Goal: Task Accomplishment & Management: Manage account settings

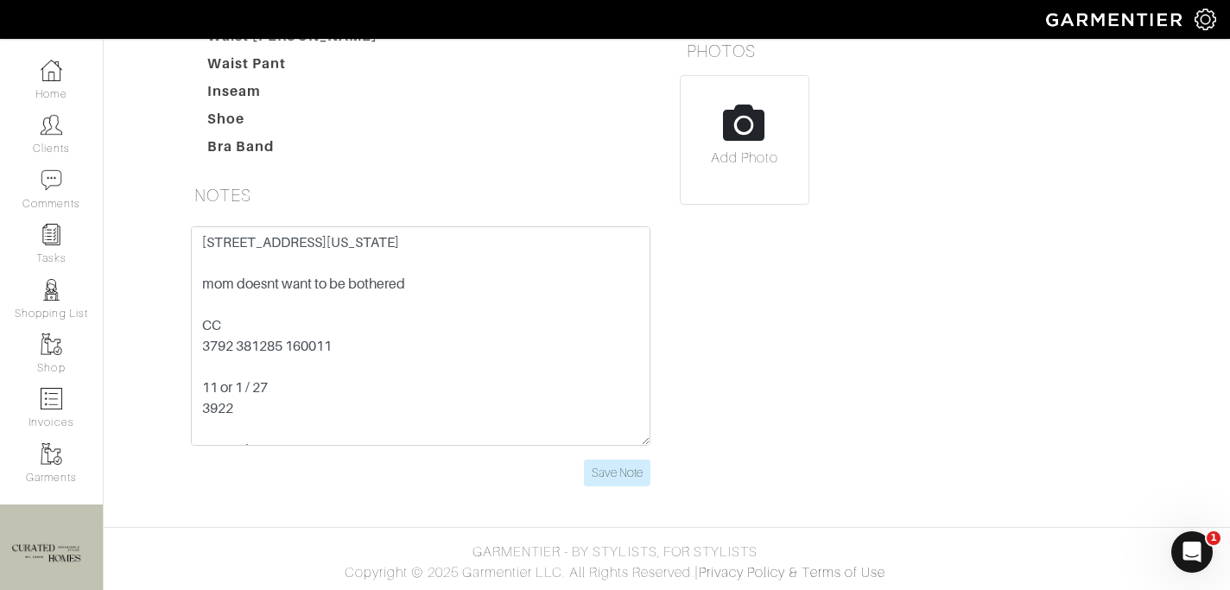
click at [447, 187] on h5 "NOTES" at bounding box center [420, 195] width 466 height 35
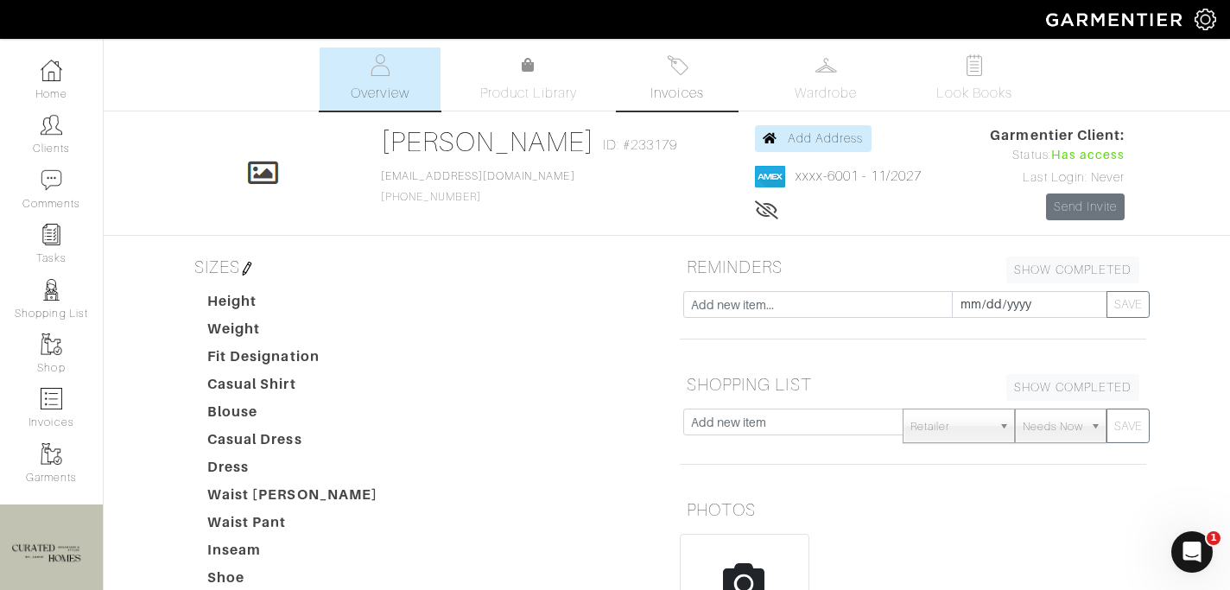
click at [667, 58] on img at bounding box center [678, 65] width 22 height 22
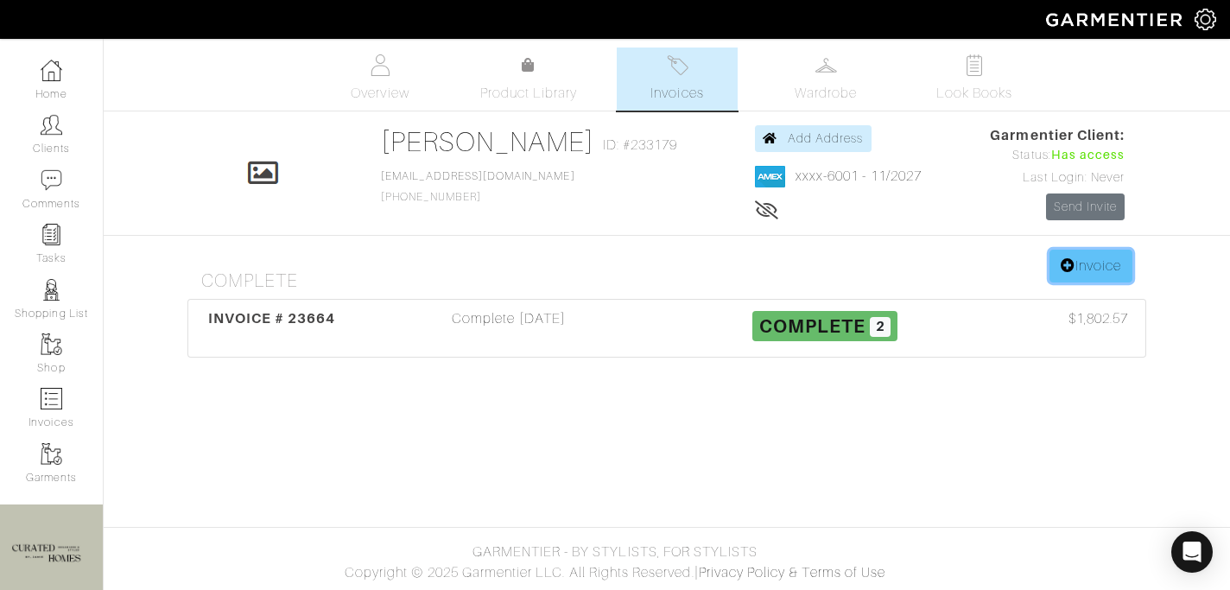
click at [1072, 269] on link "Invoice" at bounding box center [1090, 266] width 83 height 33
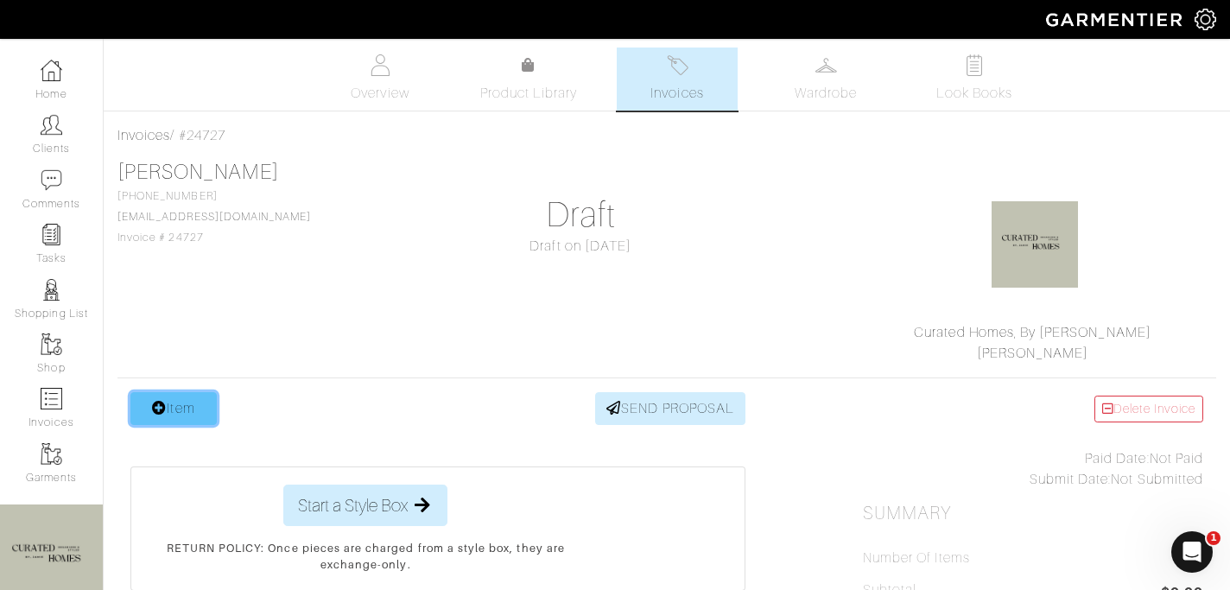
click at [189, 404] on link "Item" at bounding box center [173, 408] width 86 height 33
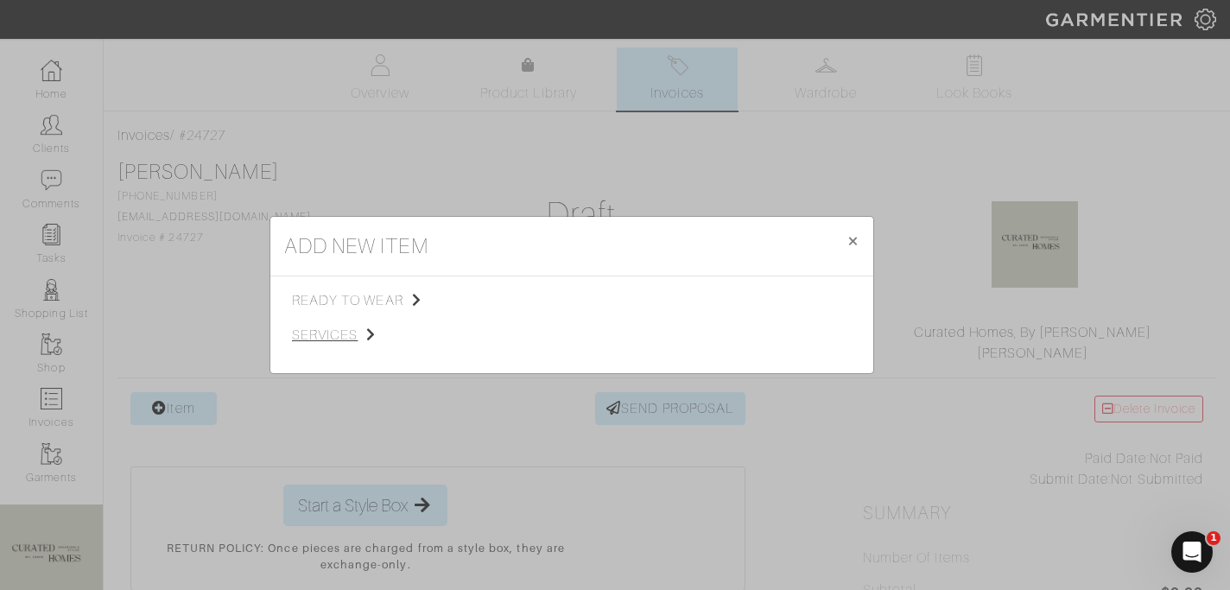
click at [429, 342] on span "services" at bounding box center [379, 335] width 174 height 21
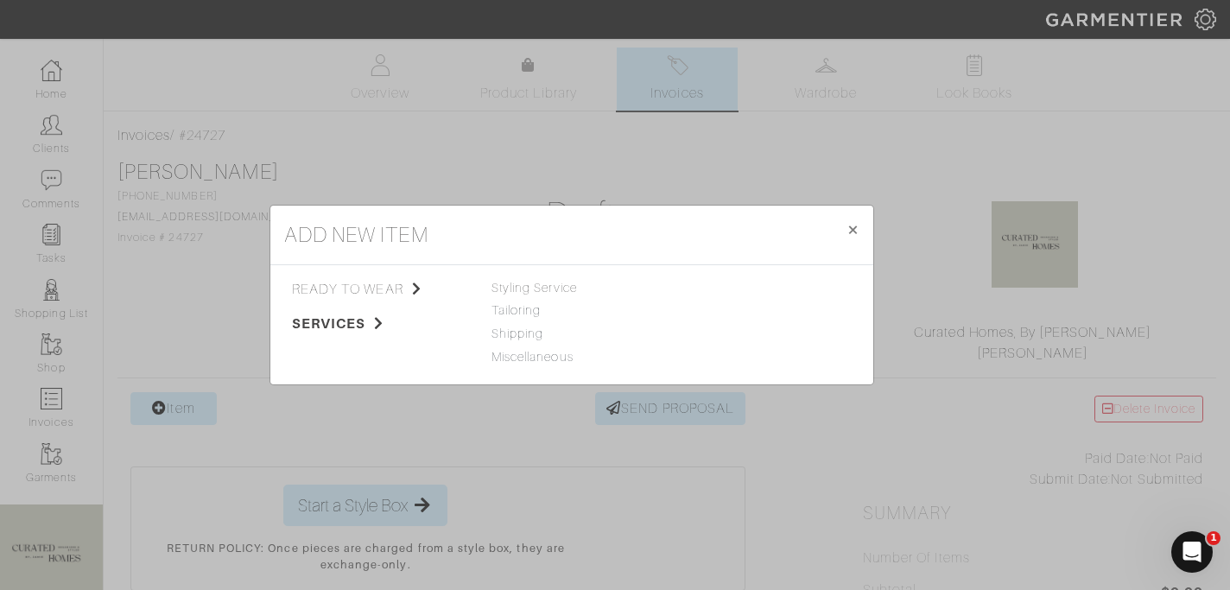
click at [553, 286] on span "Styling Service" at bounding box center [533, 288] width 85 height 14
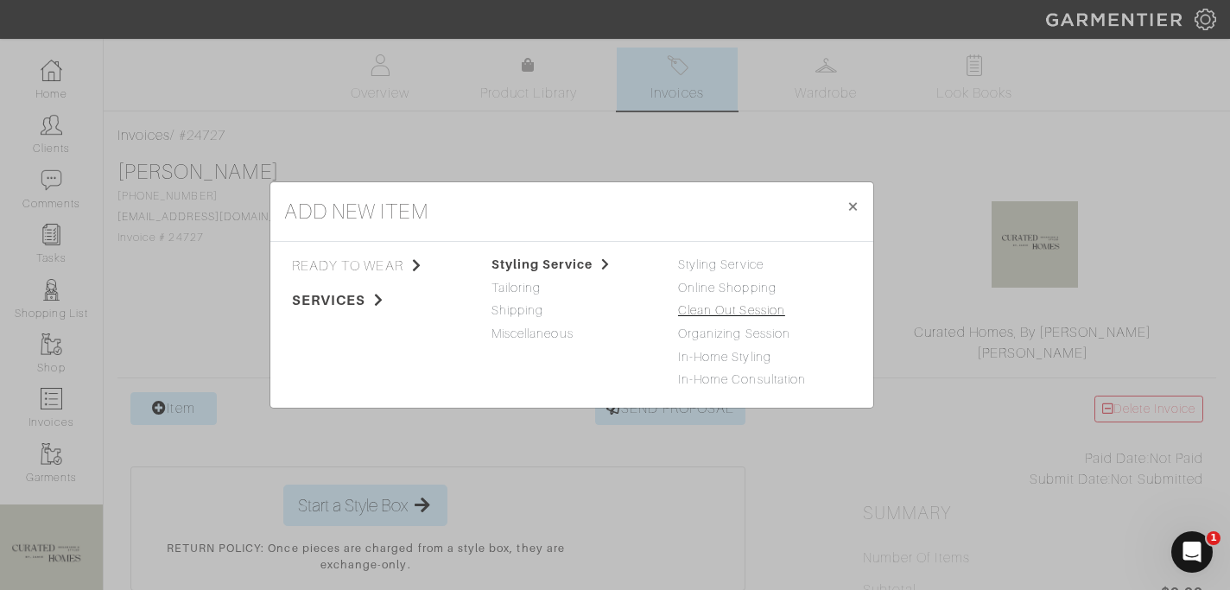
click at [725, 309] on link "Clean Out Session" at bounding box center [731, 310] width 107 height 14
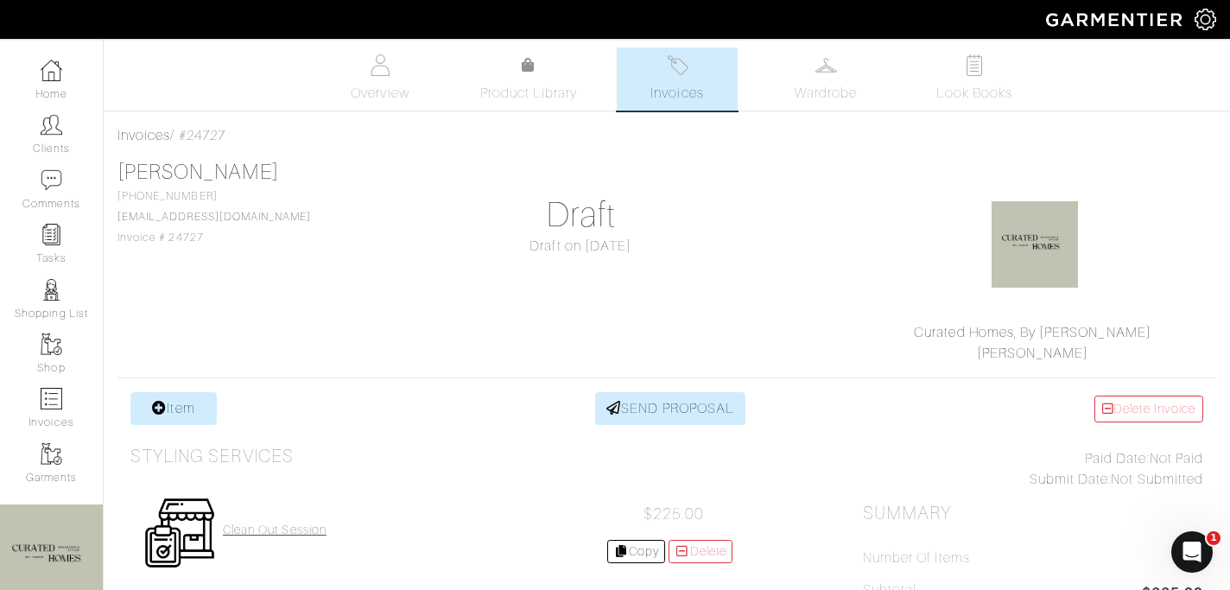
click at [235, 534] on h4 "Clean Out Session" at bounding box center [275, 529] width 104 height 15
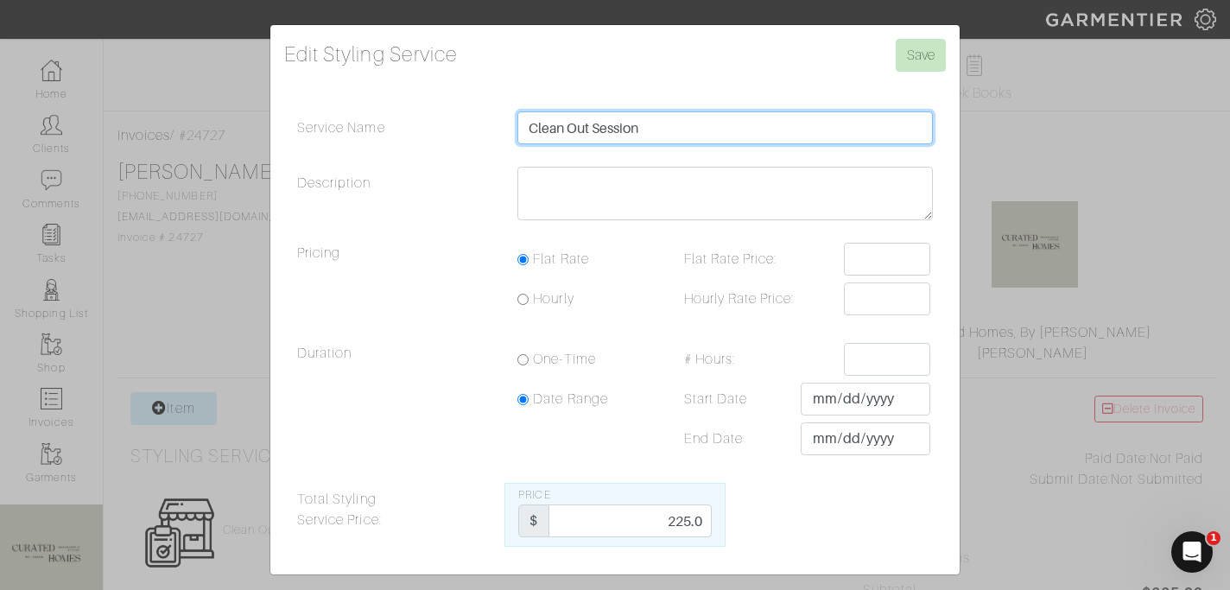
click at [658, 136] on input "Clean Out Session" at bounding box center [724, 127] width 415 height 33
type input "Clean Out Session 9/30"
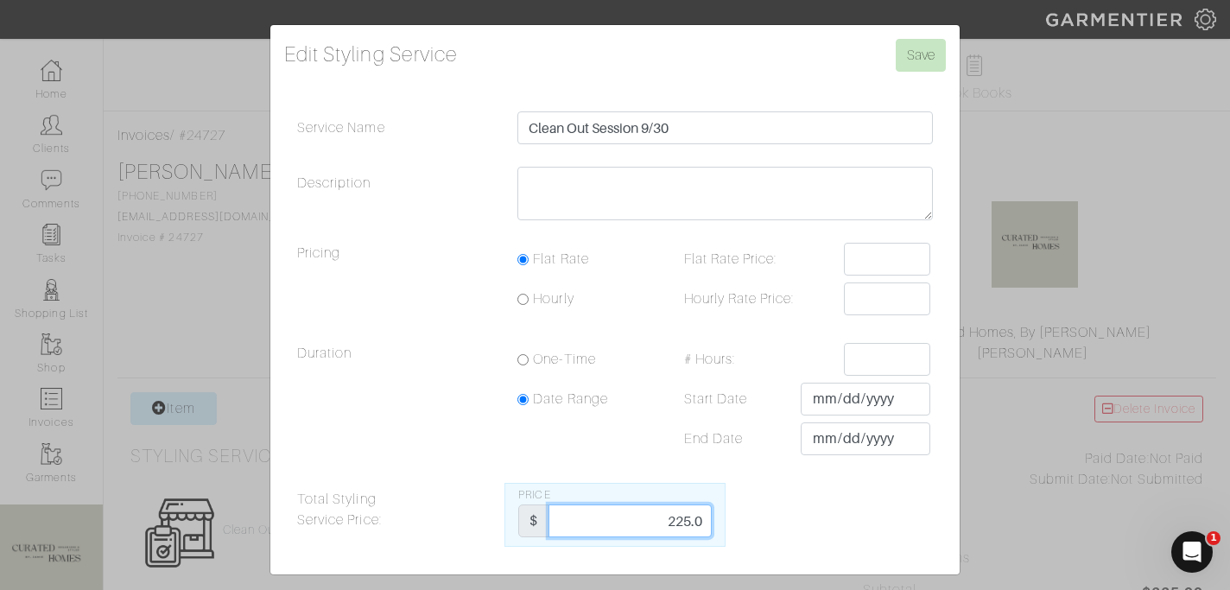
click at [674, 518] on input "225.0" at bounding box center [629, 520] width 162 height 33
type input "525"
click at [933, 60] on input "Save" at bounding box center [920, 55] width 50 height 33
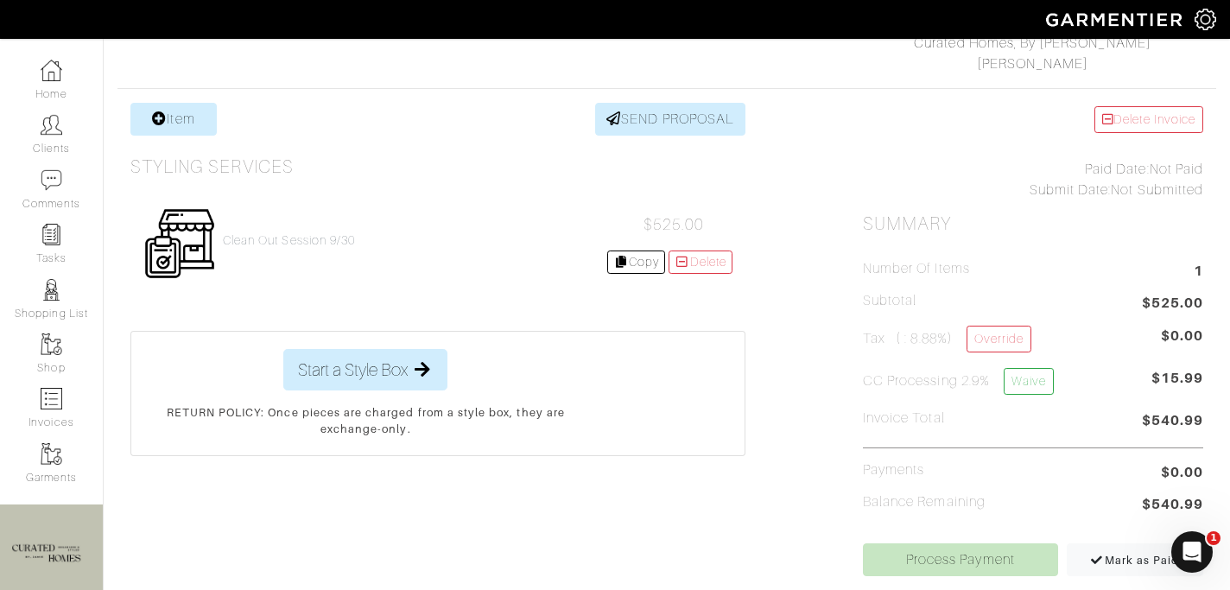
scroll to position [293, 0]
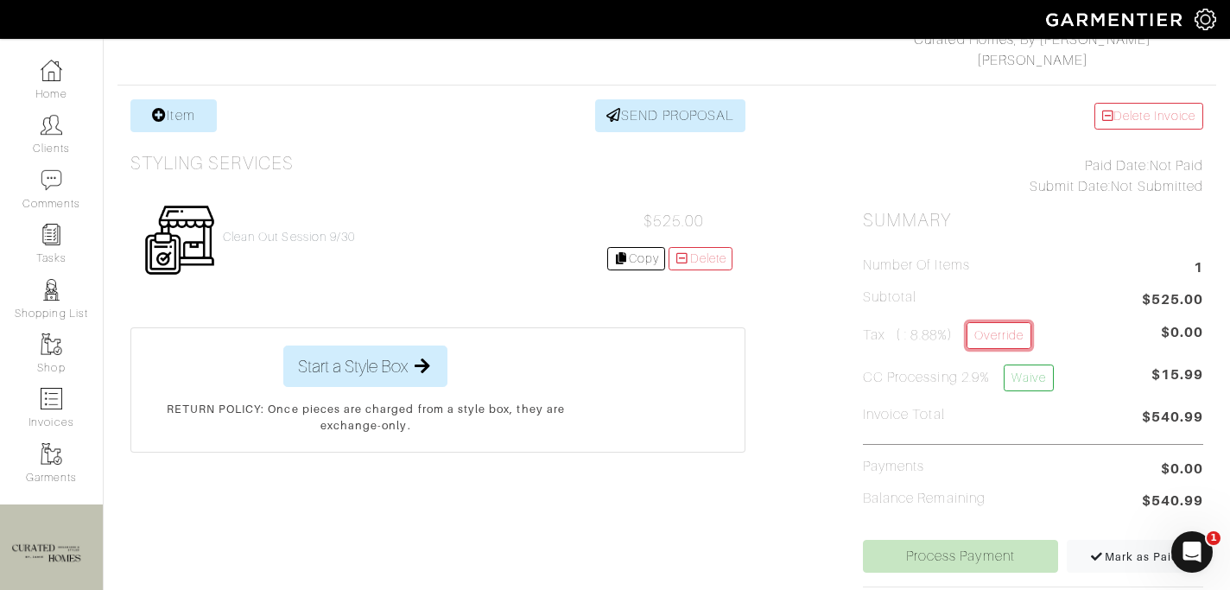
click at [1015, 325] on link "Override" at bounding box center [998, 335] width 65 height 27
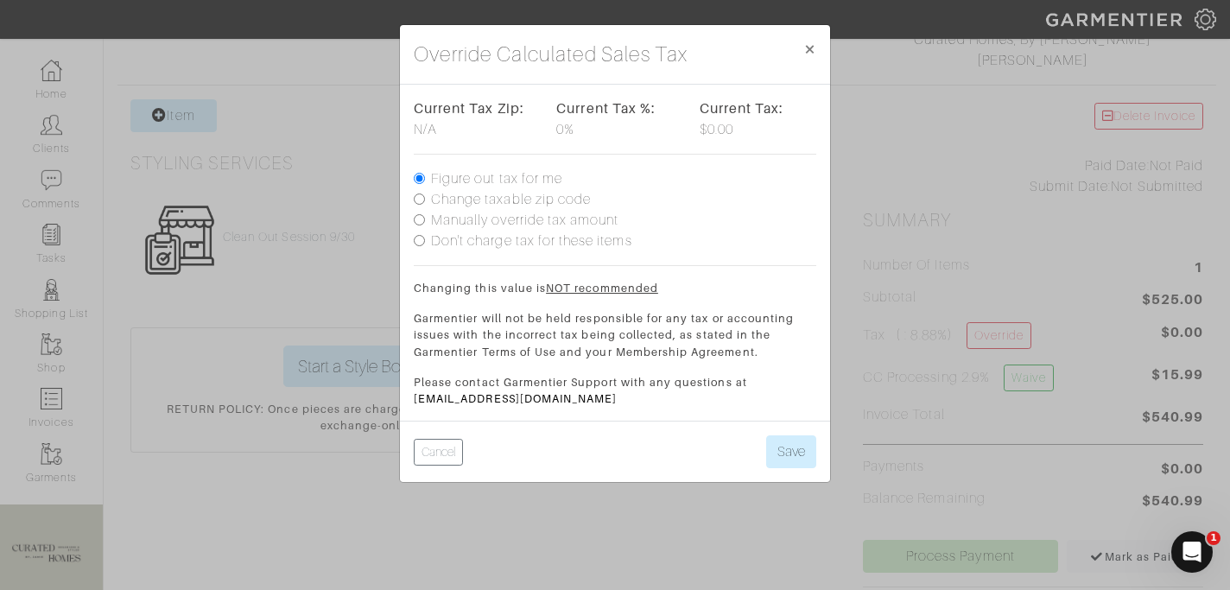
click at [492, 232] on label "Don't charge tax for these items" at bounding box center [531, 241] width 201 height 21
click at [425, 235] on input "Don't charge tax for these items" at bounding box center [419, 240] width 11 height 11
radio input "true"
click at [489, 219] on label "Manually override tax amount" at bounding box center [524, 220] width 187 height 21
click at [425, 219] on input "Manually override tax amount" at bounding box center [419, 219] width 11 height 11
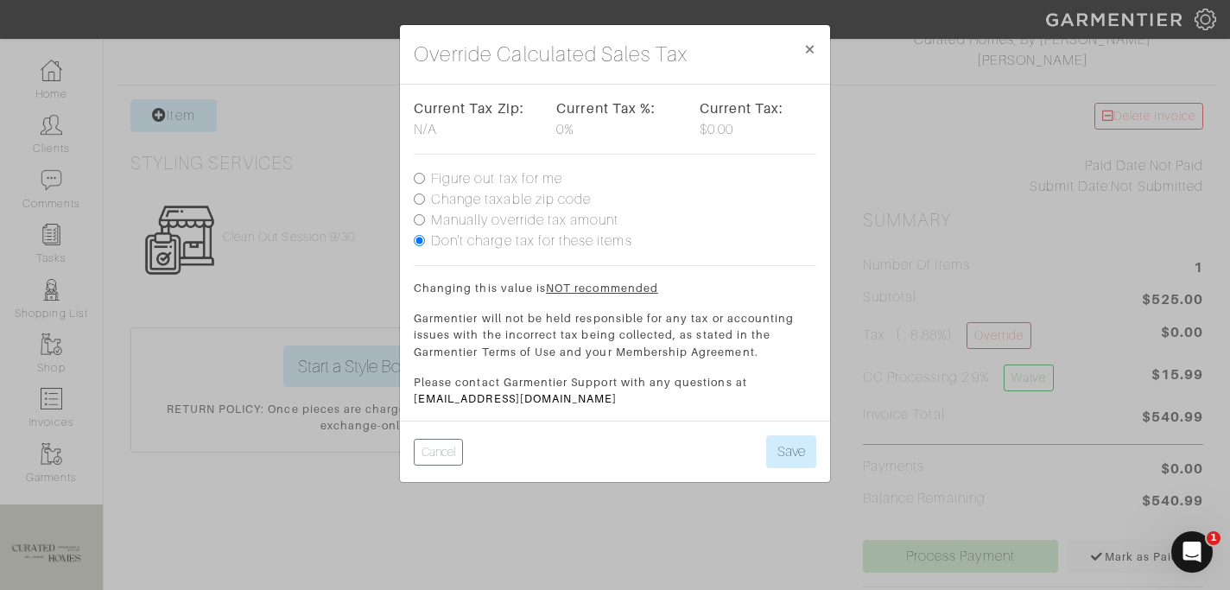
radio input "true"
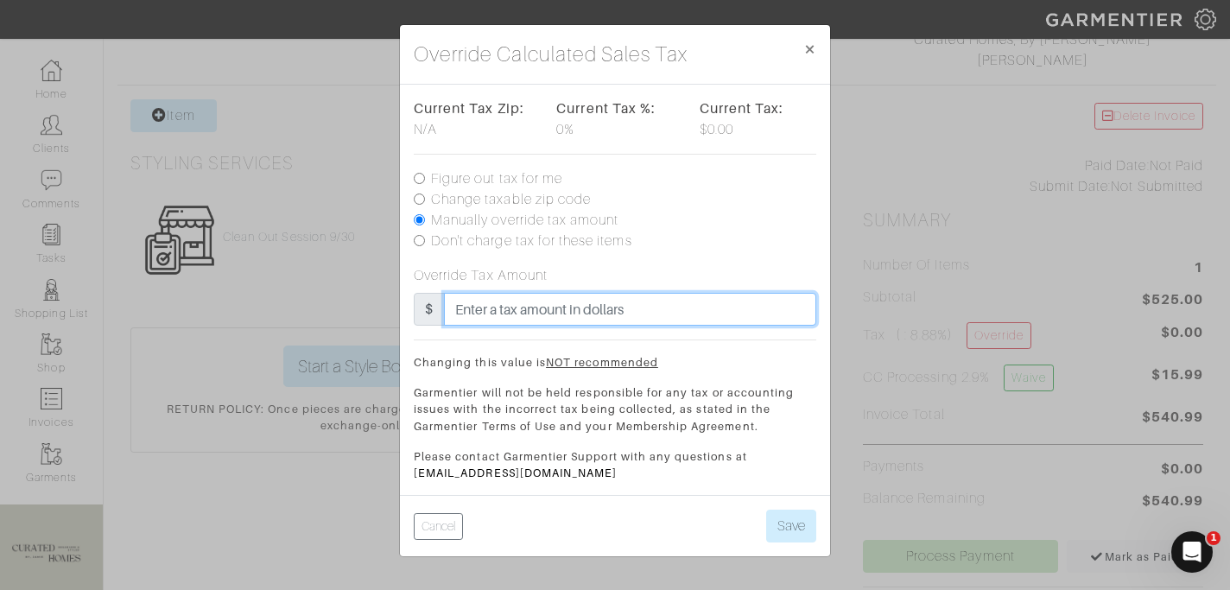
click at [690, 300] on input "text" at bounding box center [630, 309] width 372 height 33
type input "23"
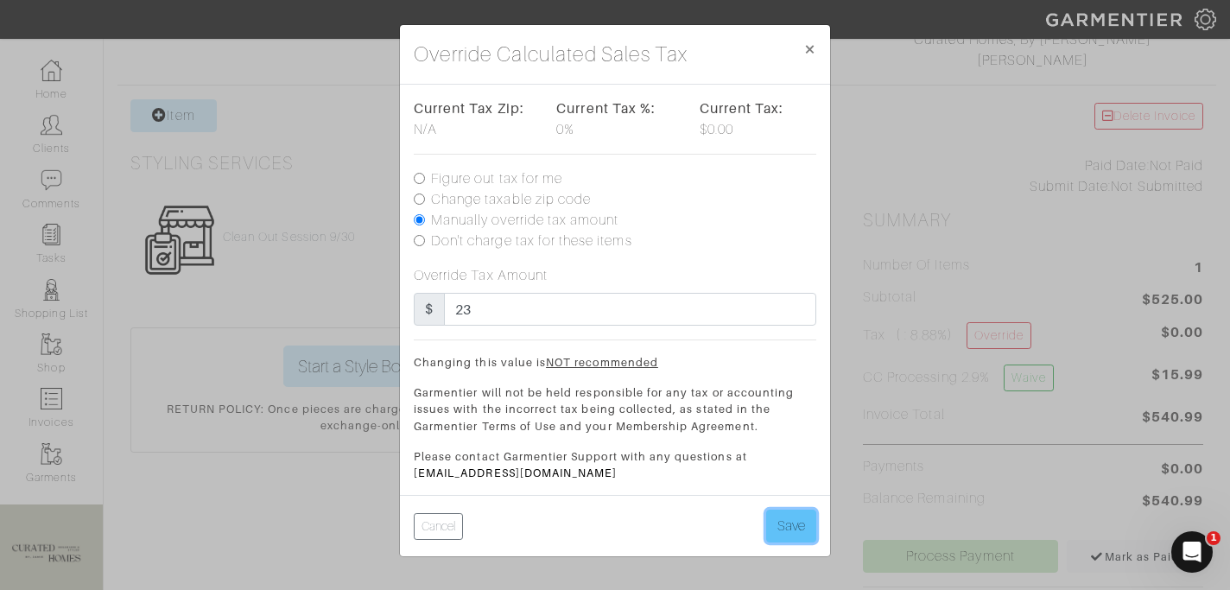
click at [778, 526] on button "Save" at bounding box center [791, 525] width 50 height 33
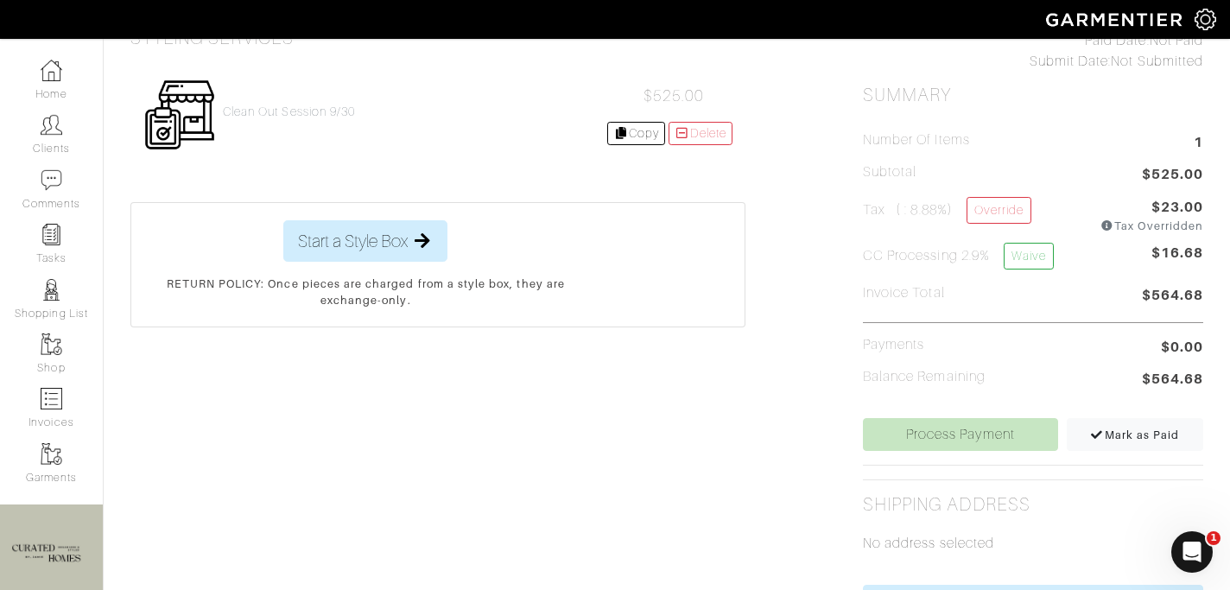
scroll to position [376, 0]
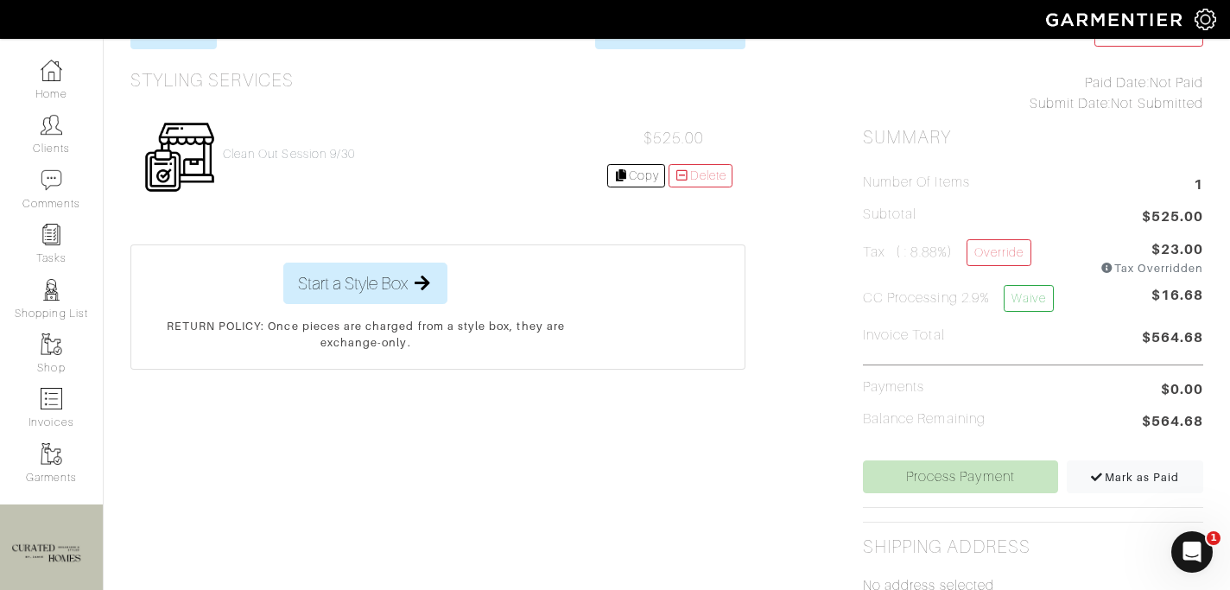
click at [909, 494] on div "Delete Invoice Paid Date: Not Paid Submit Date: Not Submitted Summary Number of…" at bounding box center [1033, 470] width 366 height 908
click at [914, 483] on link "Process Payment" at bounding box center [960, 476] width 195 height 33
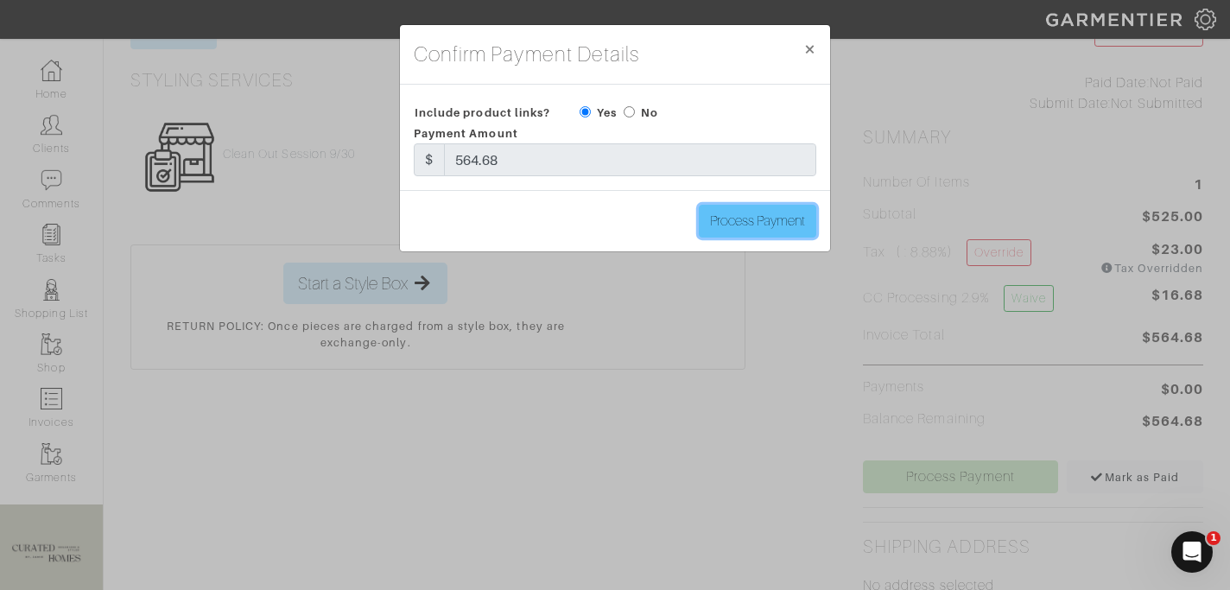
click at [751, 230] on input "Process Payment" at bounding box center [757, 221] width 117 height 33
type input "Process Payment"
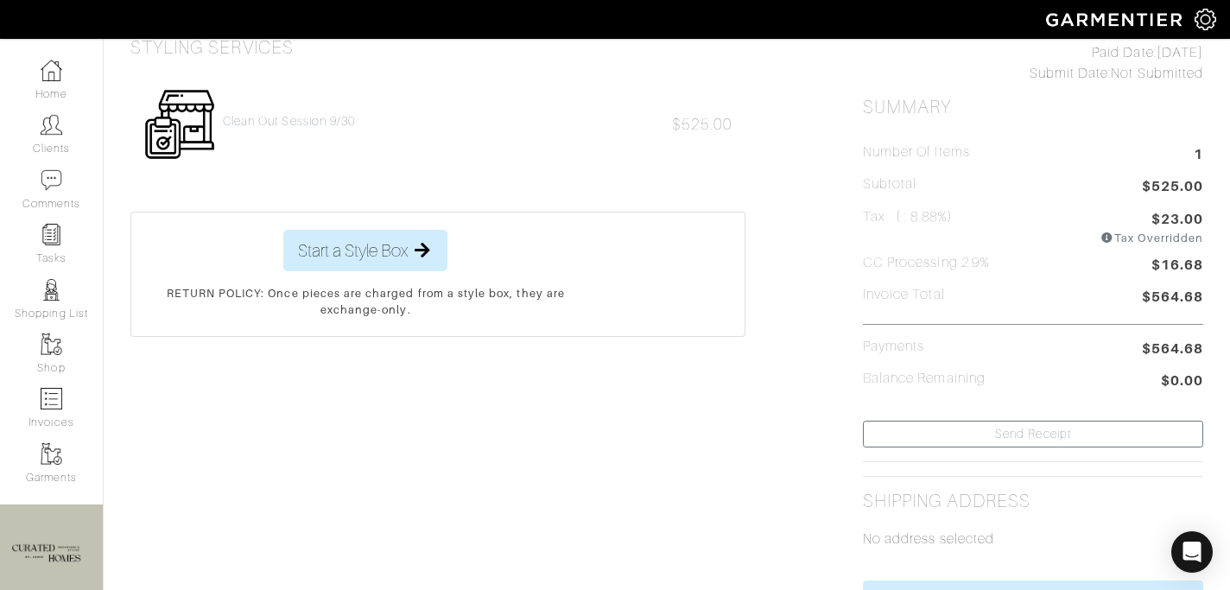
scroll to position [0, 0]
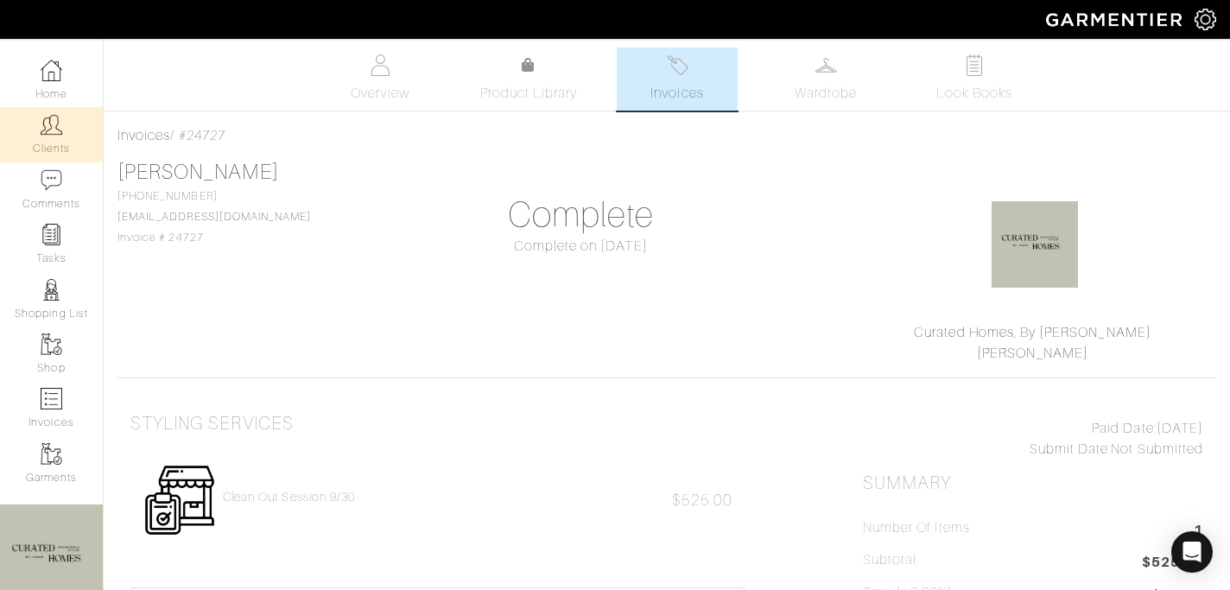
click at [41, 142] on link "Clients" at bounding box center [51, 134] width 103 height 54
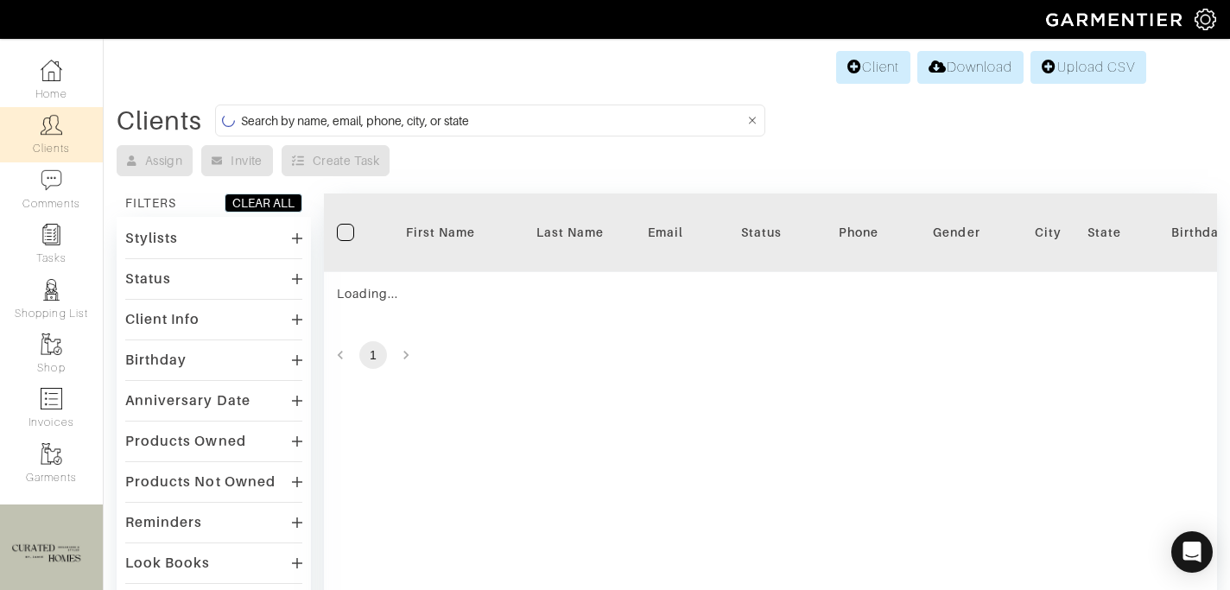
click at [308, 113] on input at bounding box center [492, 121] width 503 height 22
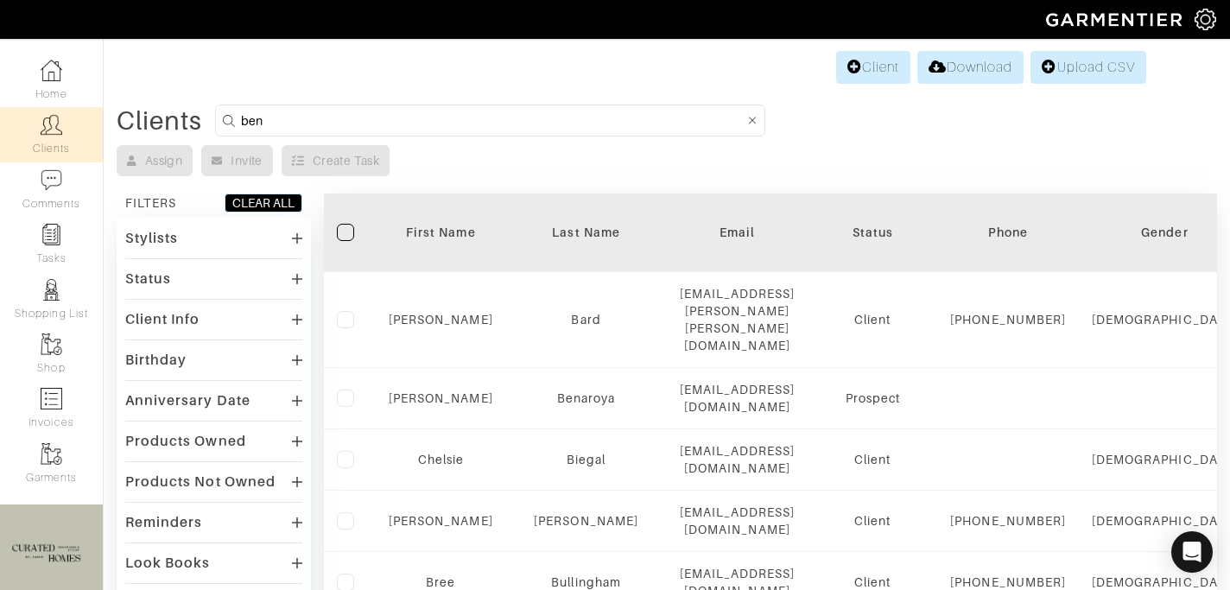
type input "ben"
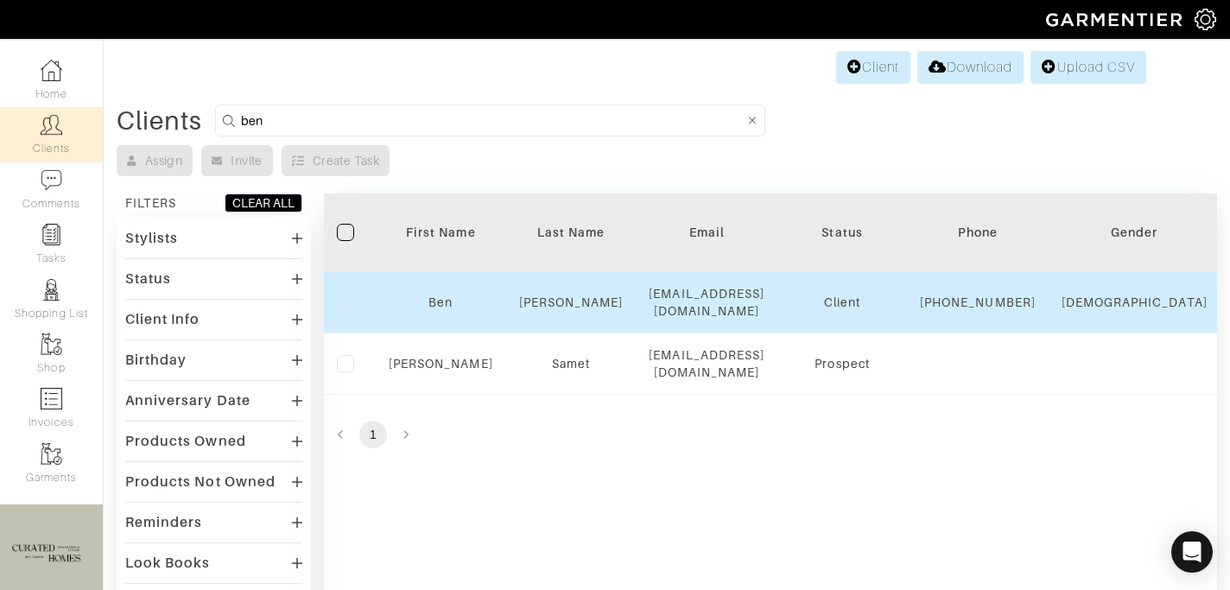
click at [451, 300] on td "Ben" at bounding box center [441, 302] width 130 height 61
click at [439, 309] on link "Ben" at bounding box center [440, 302] width 24 height 14
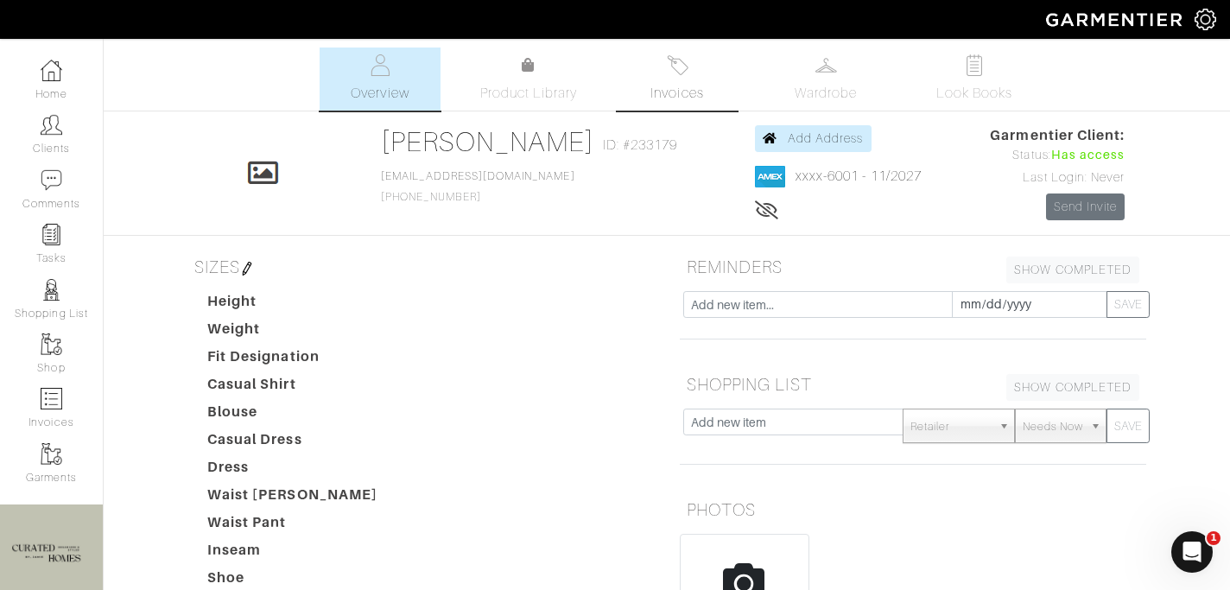
click at [682, 75] on img at bounding box center [678, 65] width 22 height 22
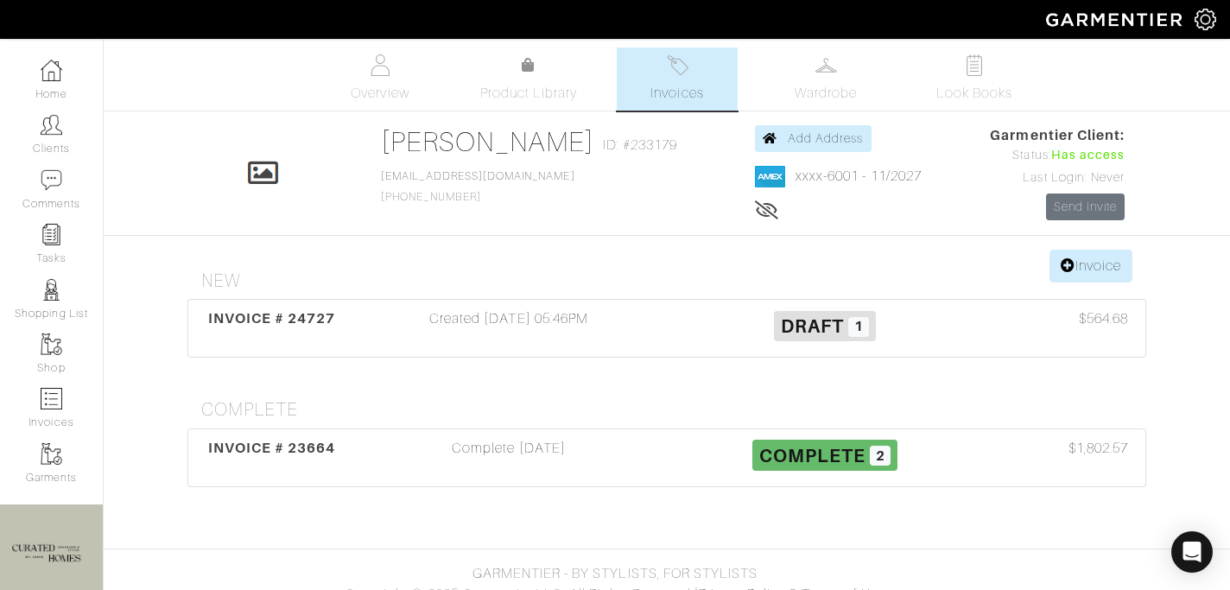
click at [503, 351] on div "INVOICE # 24727 Created 09/30/25 05:46PM Draft 1 $564.68" at bounding box center [666, 328] width 957 height 57
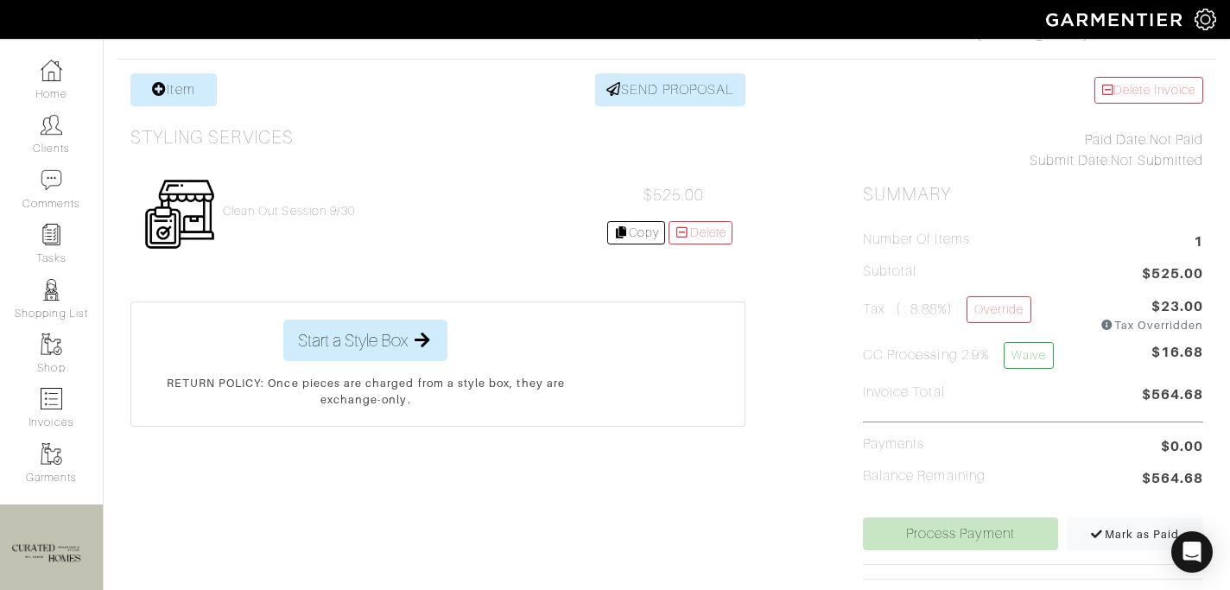
scroll to position [323, 0]
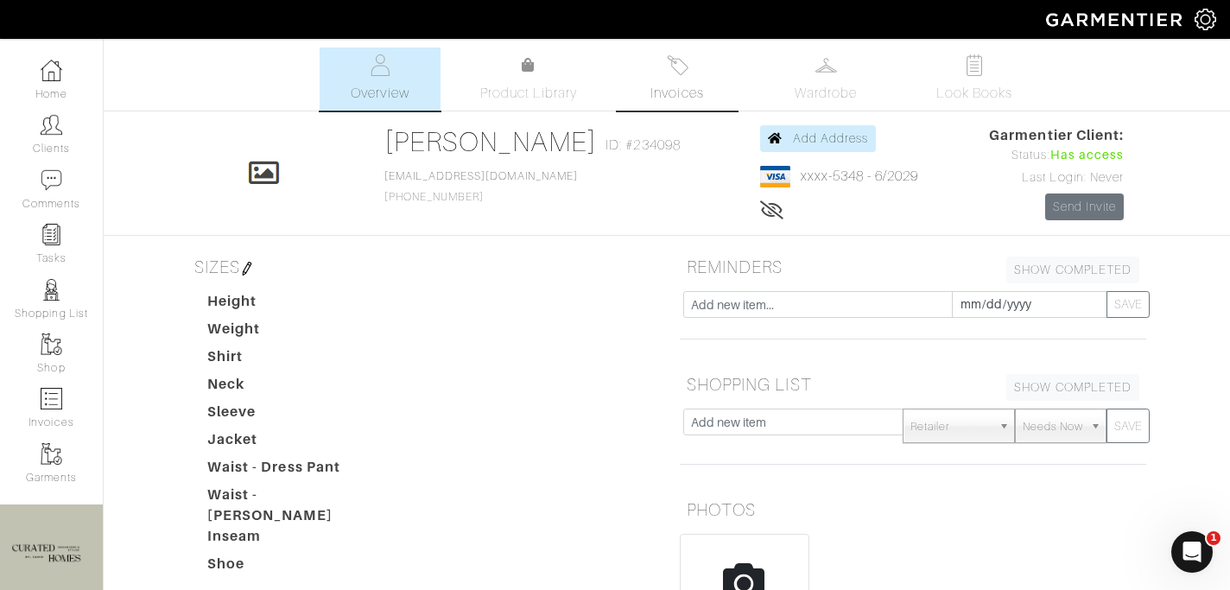
click at [686, 65] on img at bounding box center [678, 65] width 22 height 22
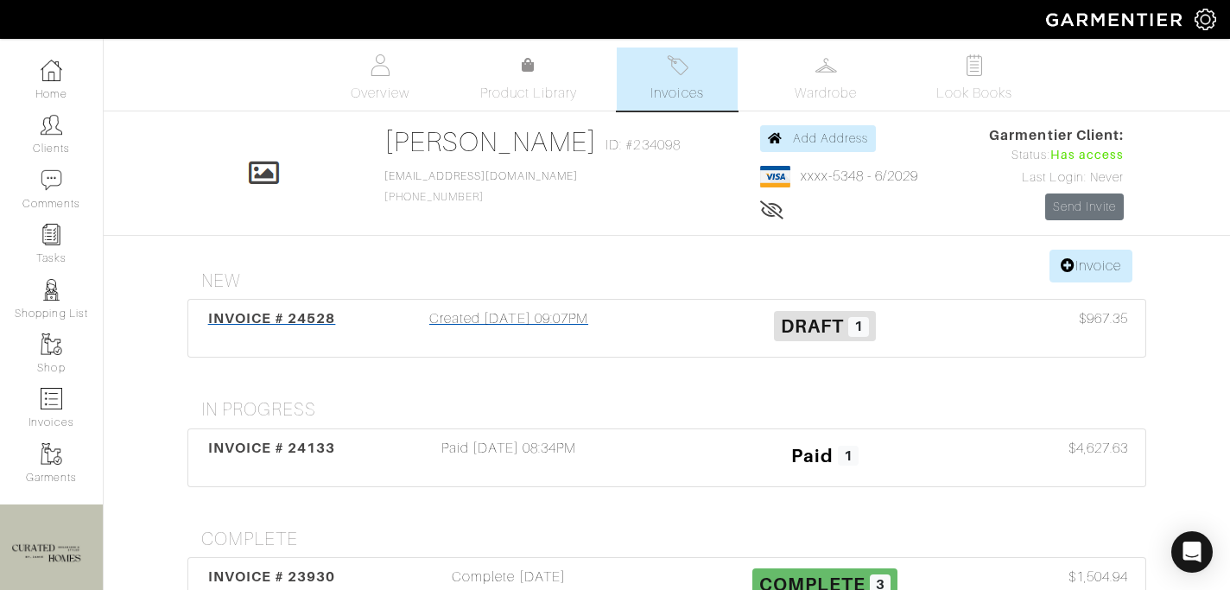
click at [541, 331] on div "Created [DATE] 09:07PM" at bounding box center [509, 328] width 316 height 40
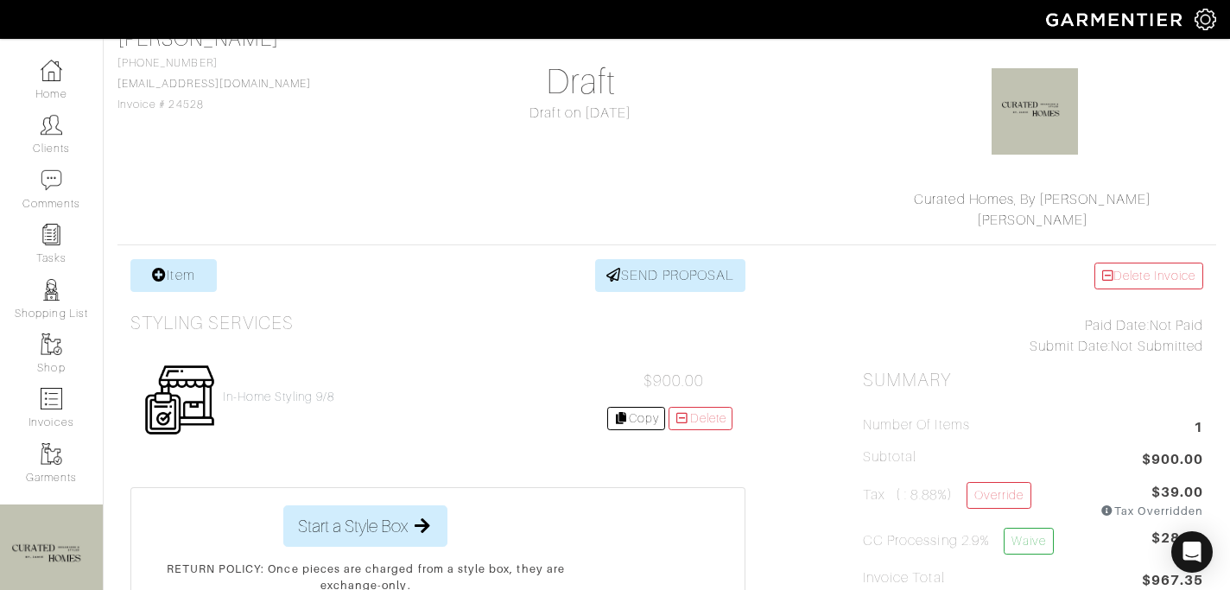
scroll to position [452, 0]
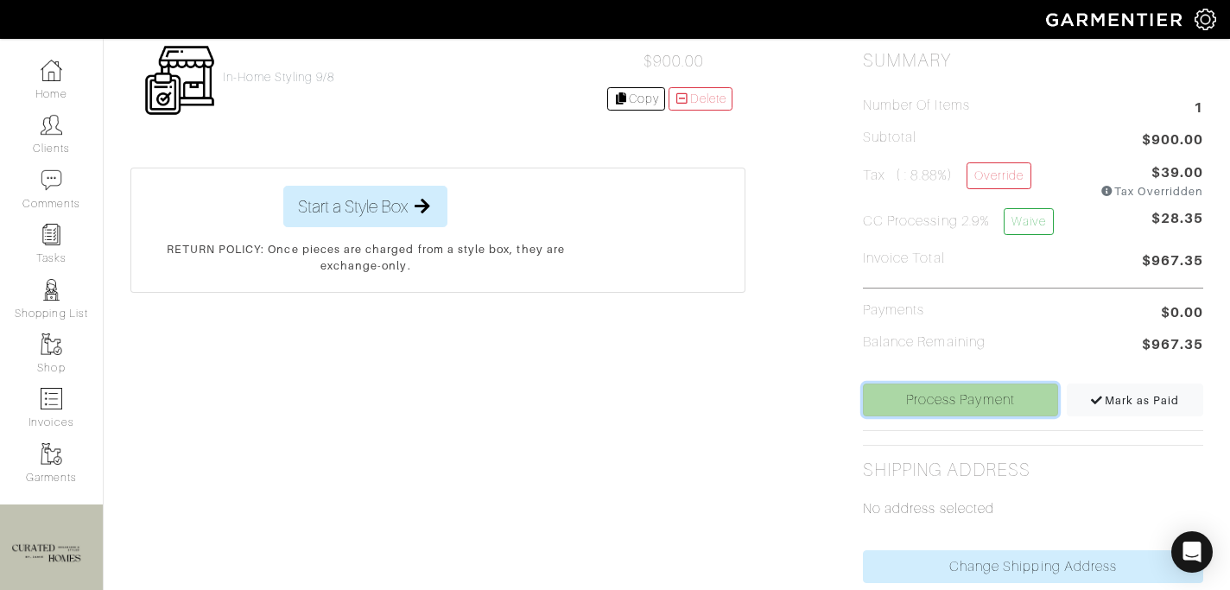
click at [922, 409] on link "Process Payment" at bounding box center [960, 399] width 195 height 33
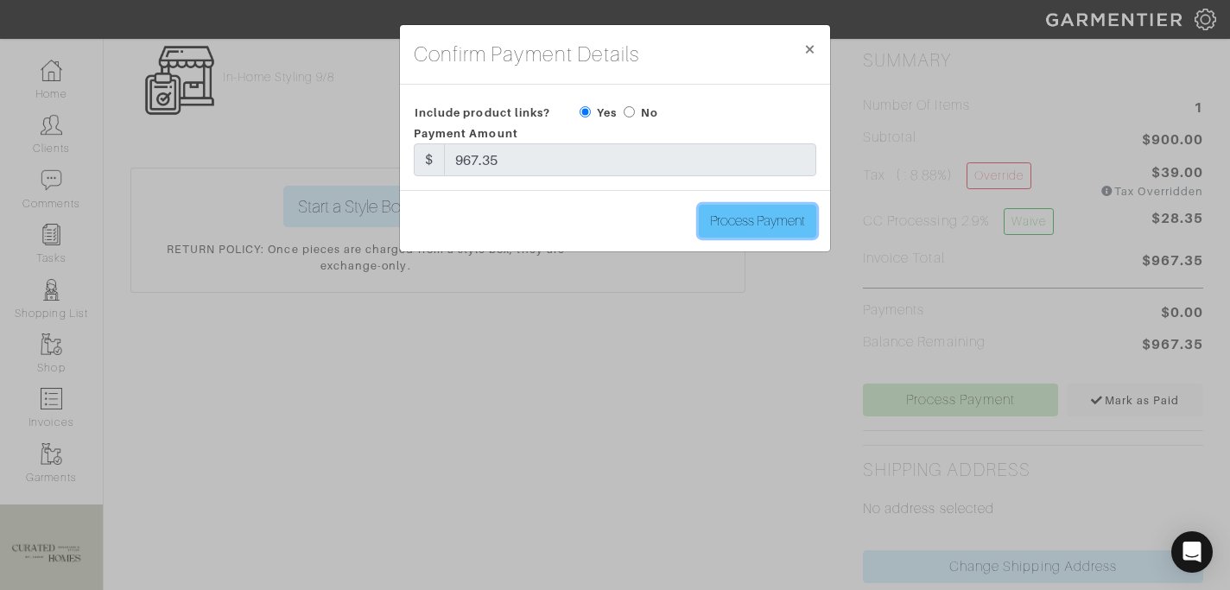
click at [751, 213] on input "Process Payment" at bounding box center [757, 221] width 117 height 33
type input "Process Payment"
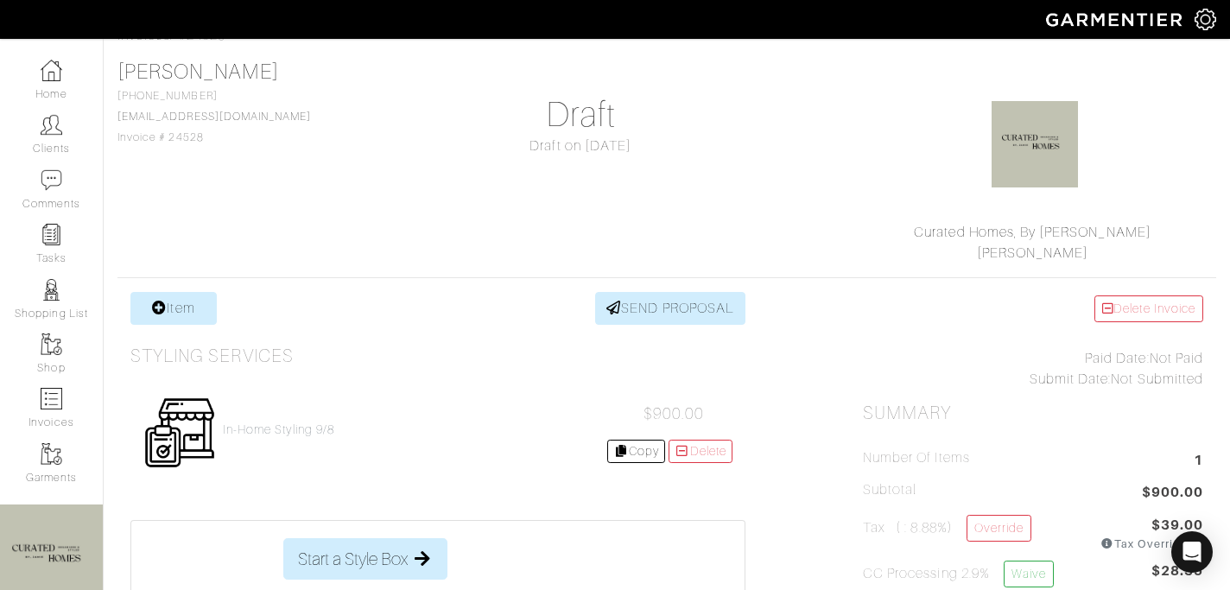
scroll to position [101, 0]
